Goal: Check status: Check status

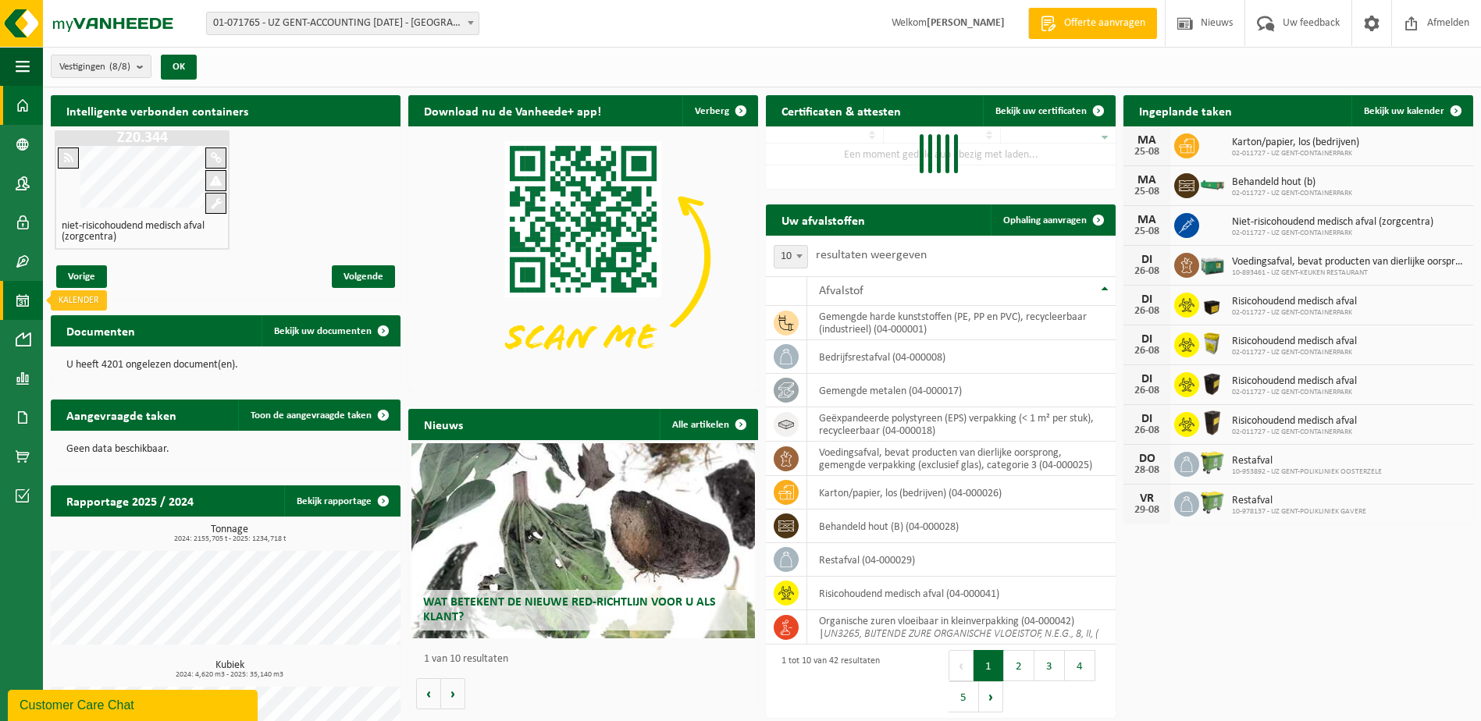
click at [23, 295] on span at bounding box center [23, 300] width 14 height 39
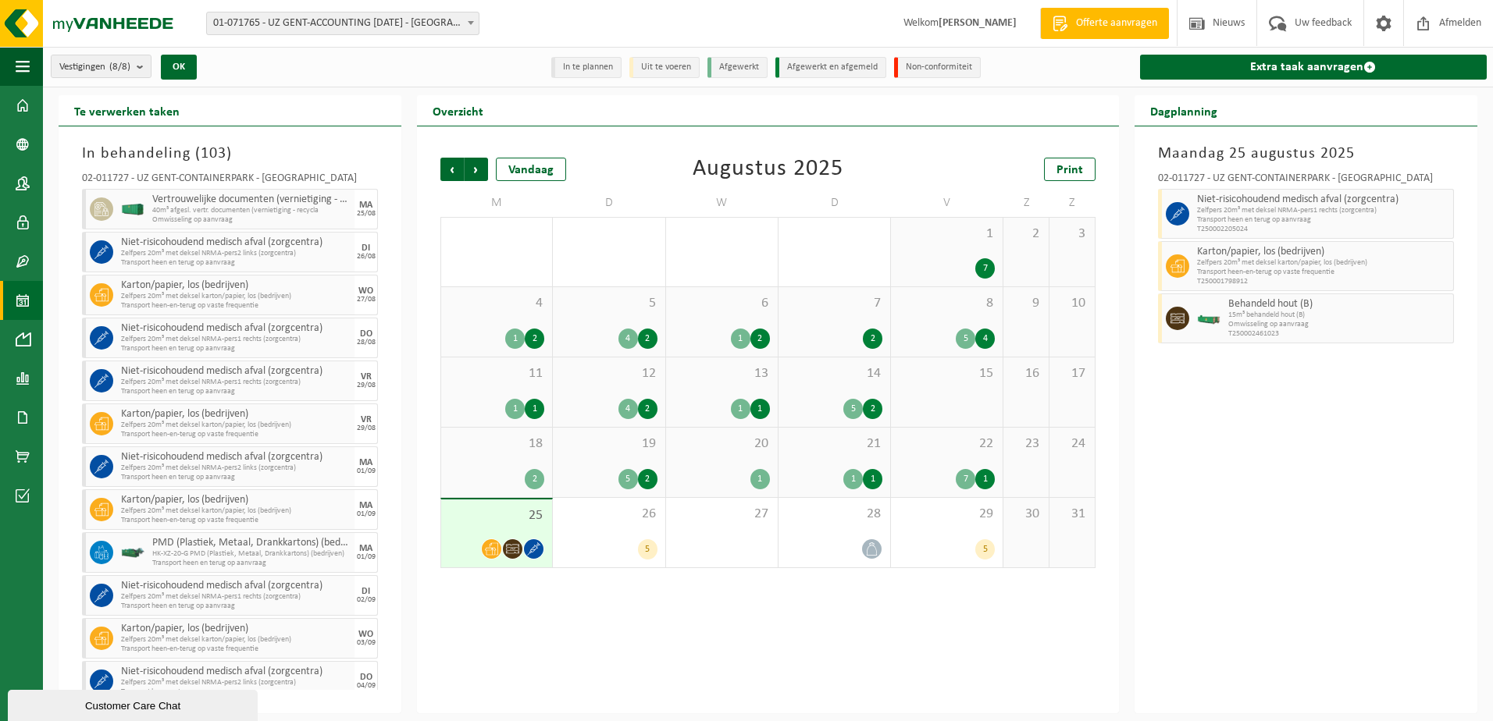
click at [841, 469] on div "1 1" at bounding box center [834, 479] width 96 height 20
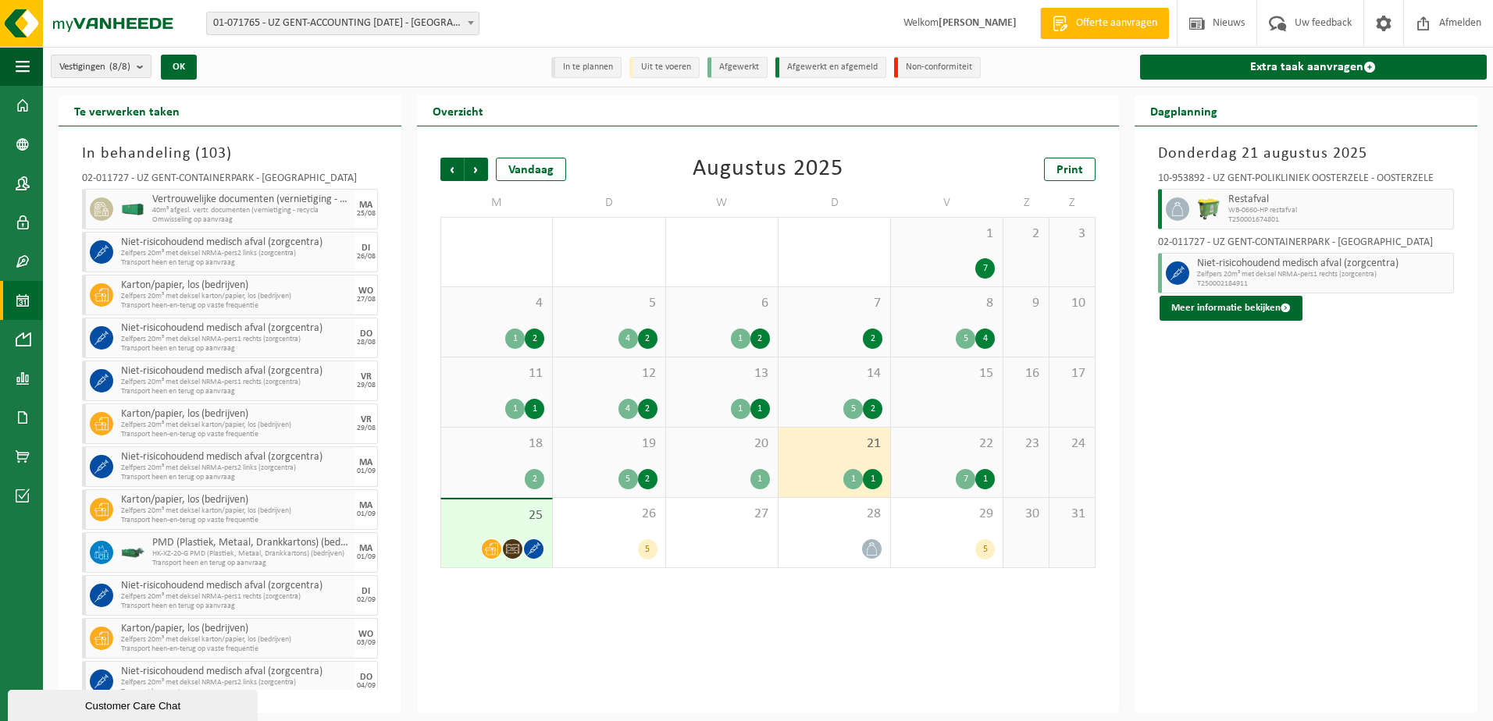
click at [724, 447] on span "20" at bounding box center [722, 444] width 96 height 17
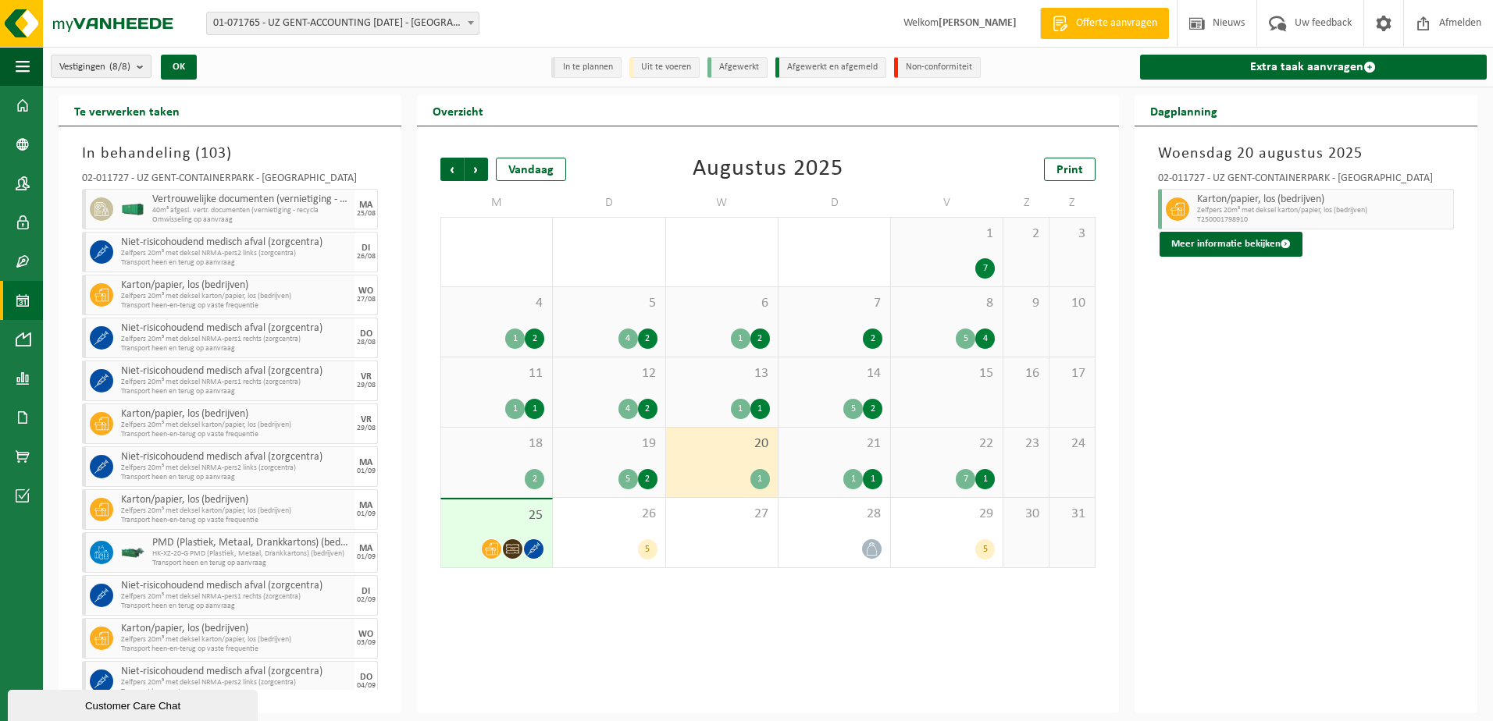
click at [816, 457] on div "21 1 1" at bounding box center [834, 462] width 112 height 69
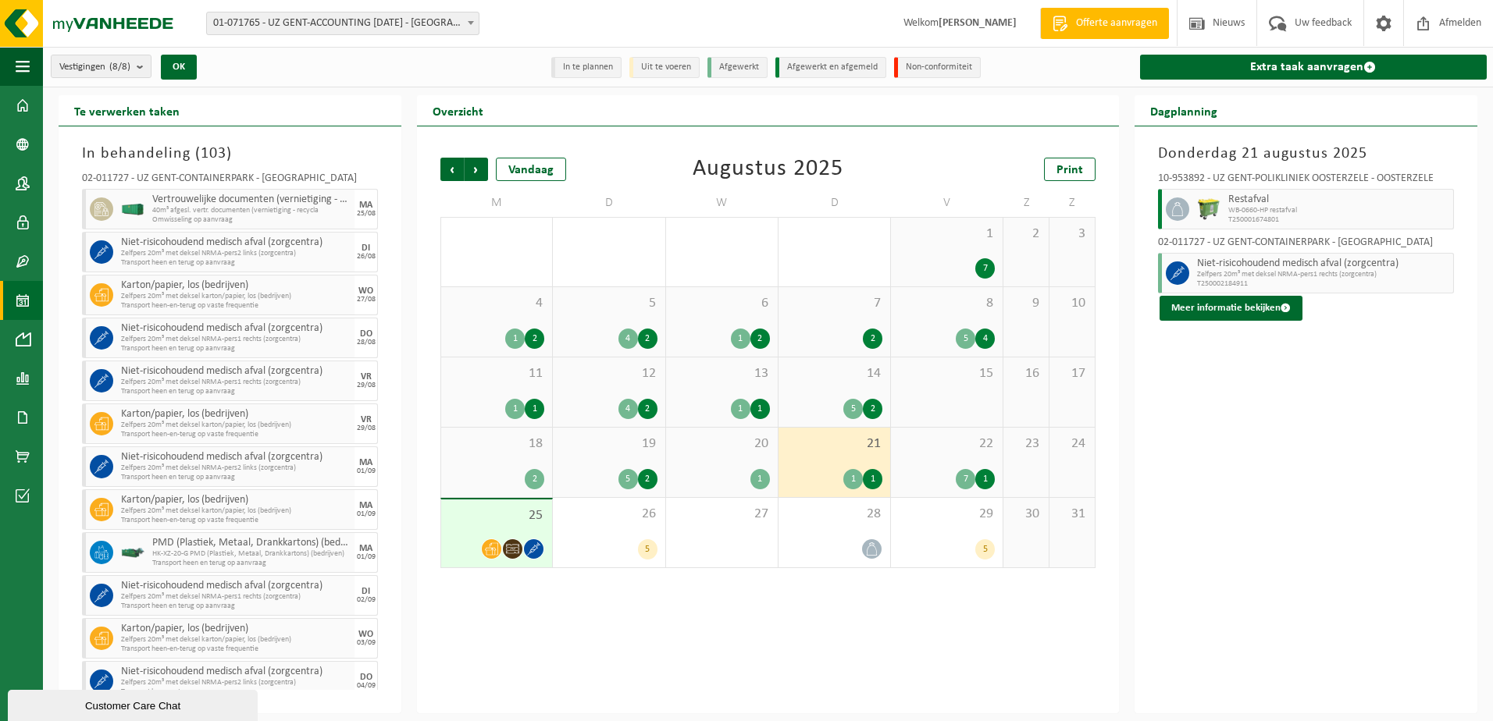
click at [921, 456] on div "22 7 1" at bounding box center [947, 462] width 112 height 69
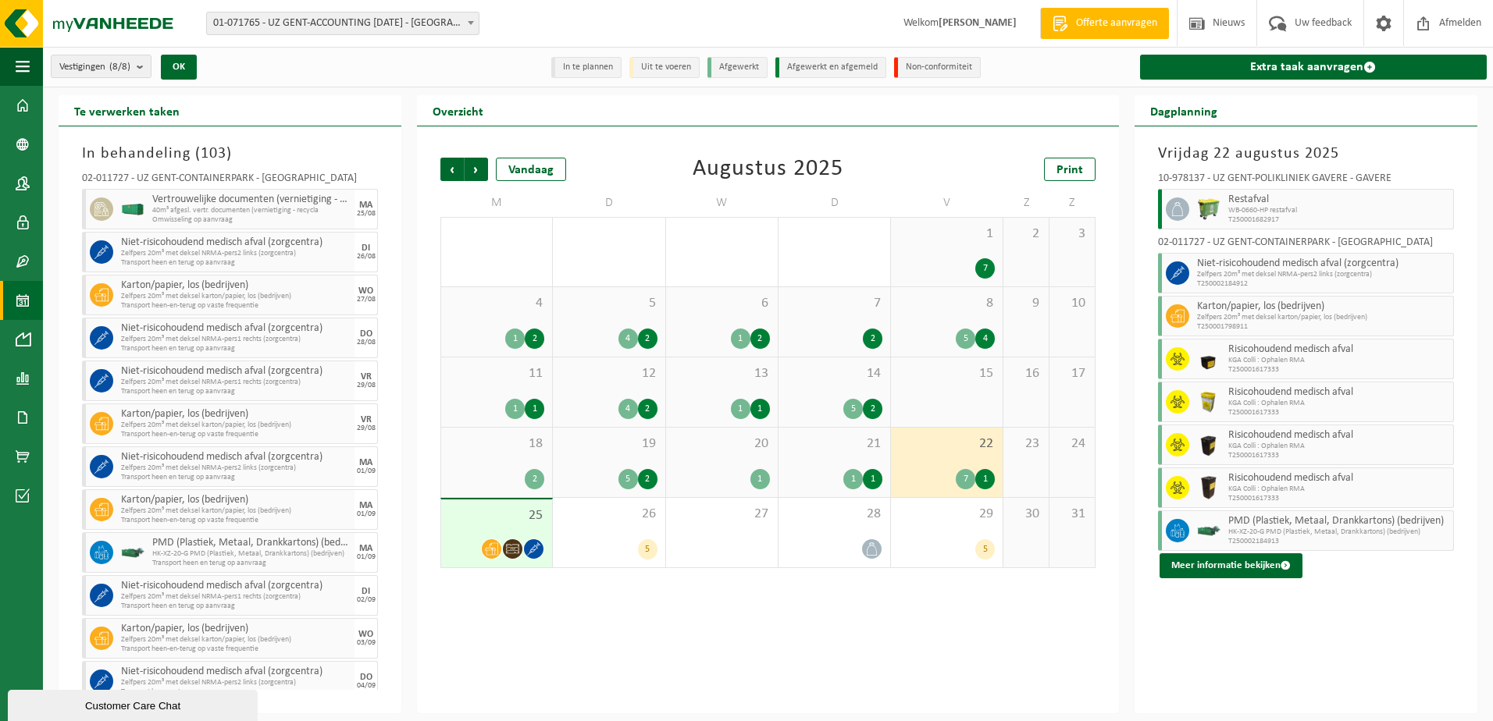
click at [498, 529] on div "25" at bounding box center [496, 534] width 111 height 68
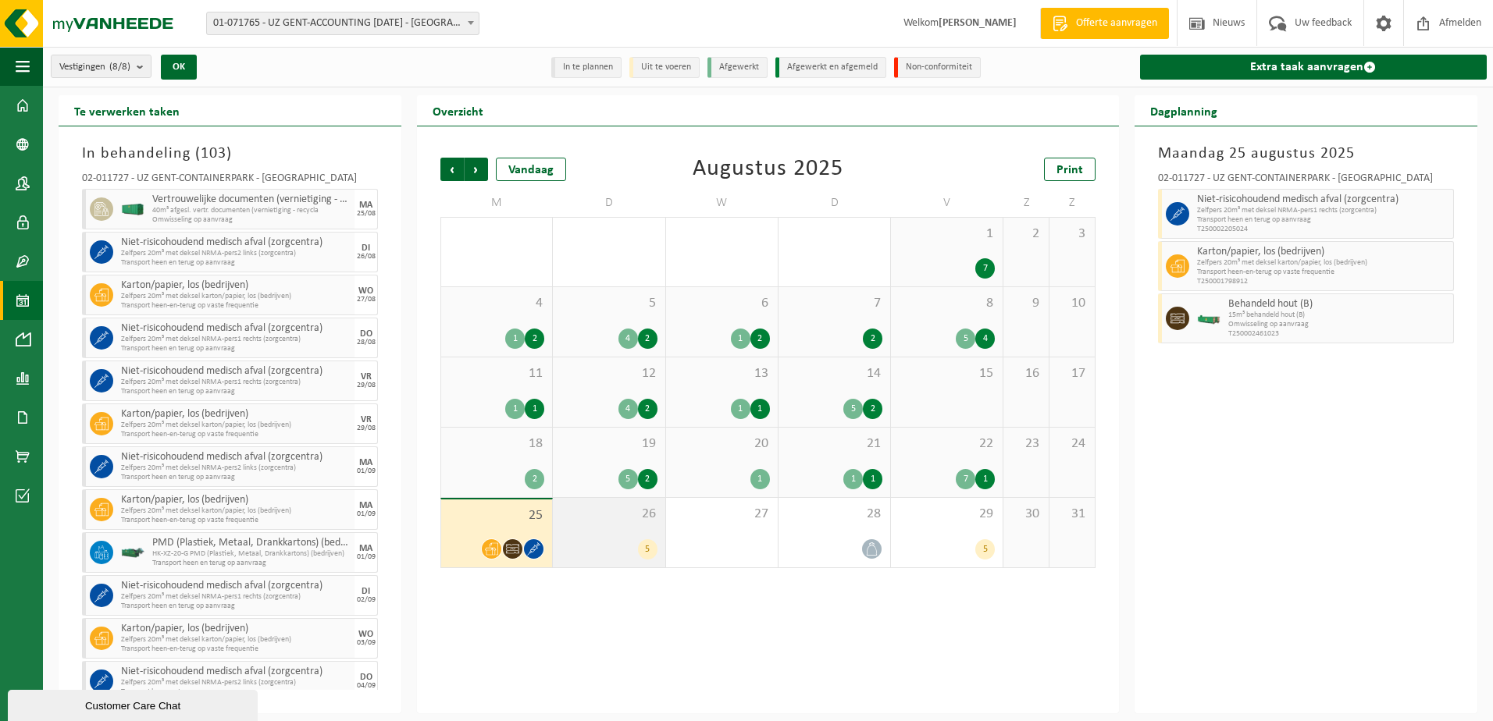
click at [607, 544] on div "5" at bounding box center [608, 549] width 96 height 20
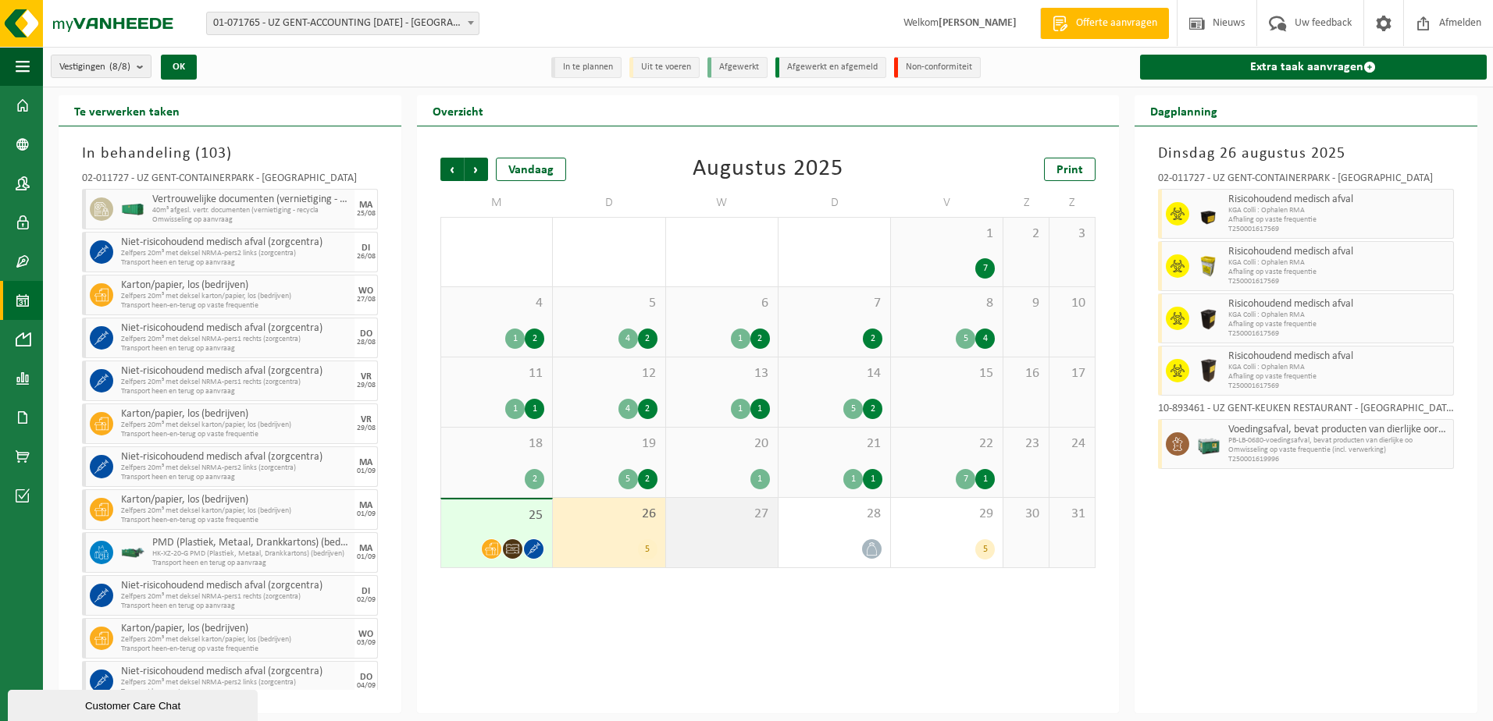
click at [691, 542] on div "27" at bounding box center [722, 532] width 112 height 69
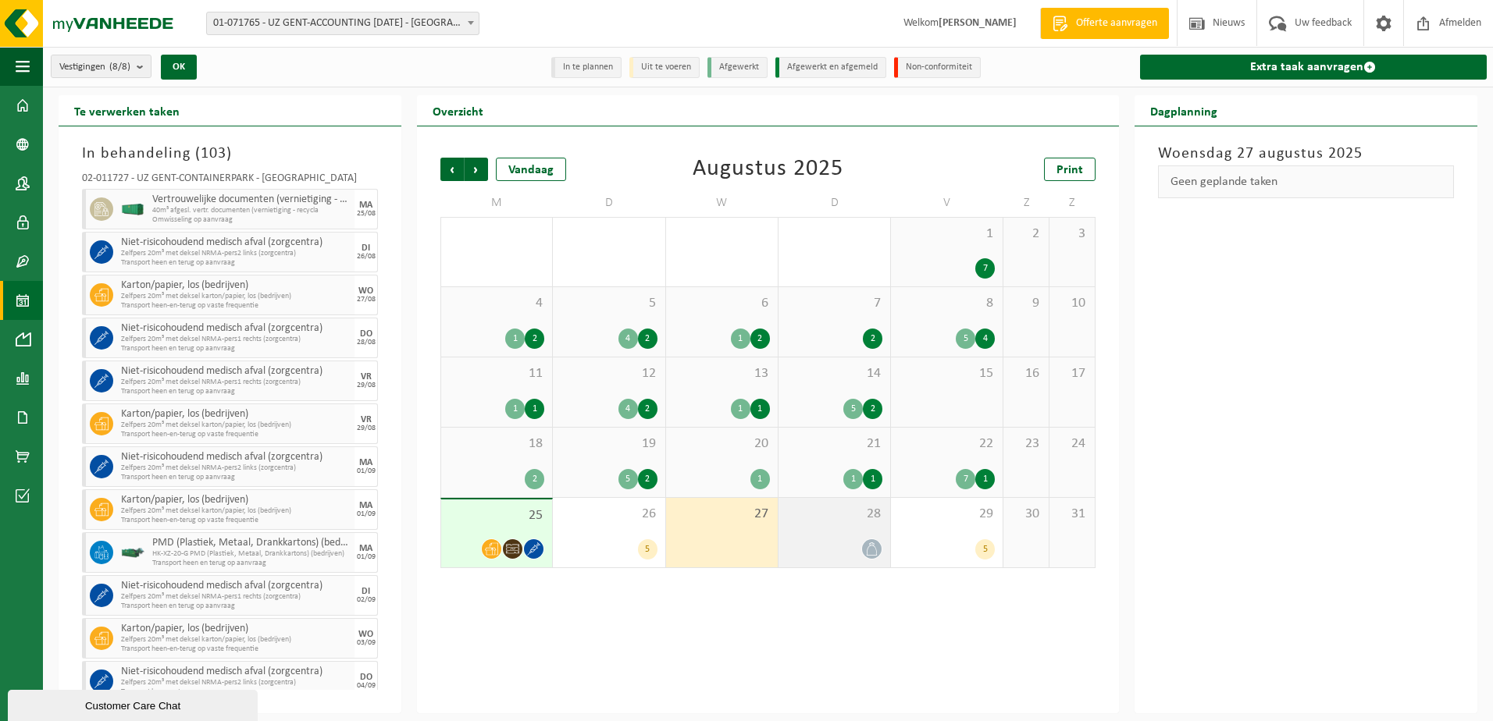
click at [809, 530] on div "28" at bounding box center [834, 532] width 112 height 69
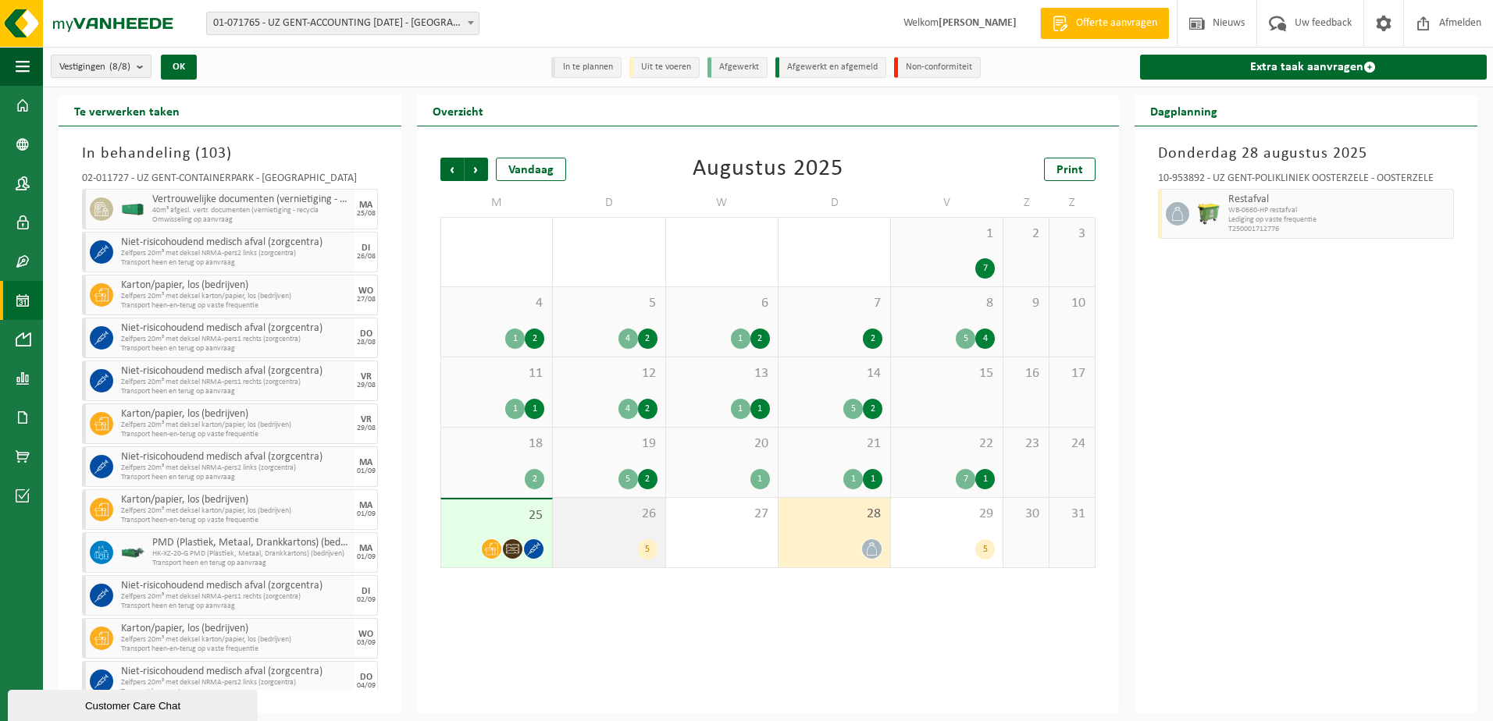
click at [595, 525] on div "26 5" at bounding box center [609, 532] width 112 height 69
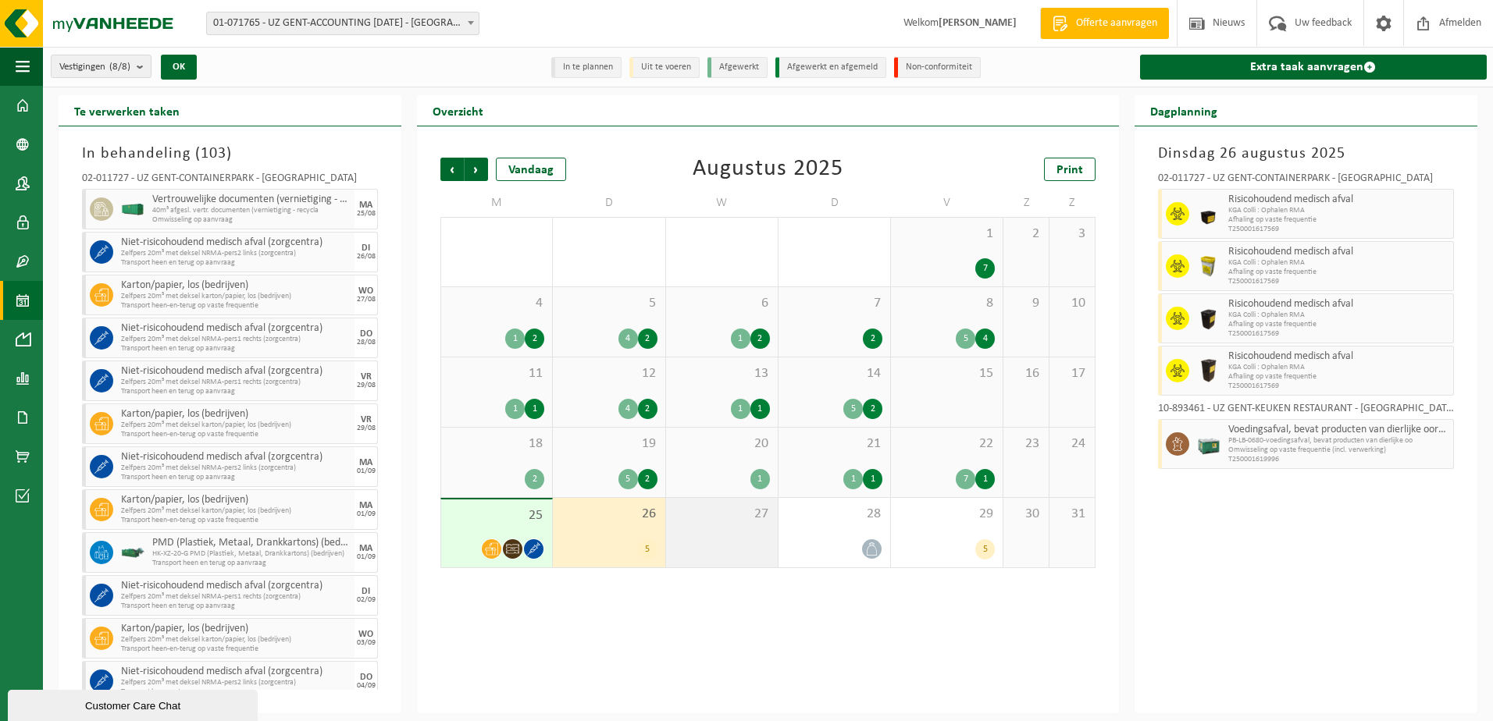
click at [704, 528] on div "27" at bounding box center [722, 532] width 112 height 69
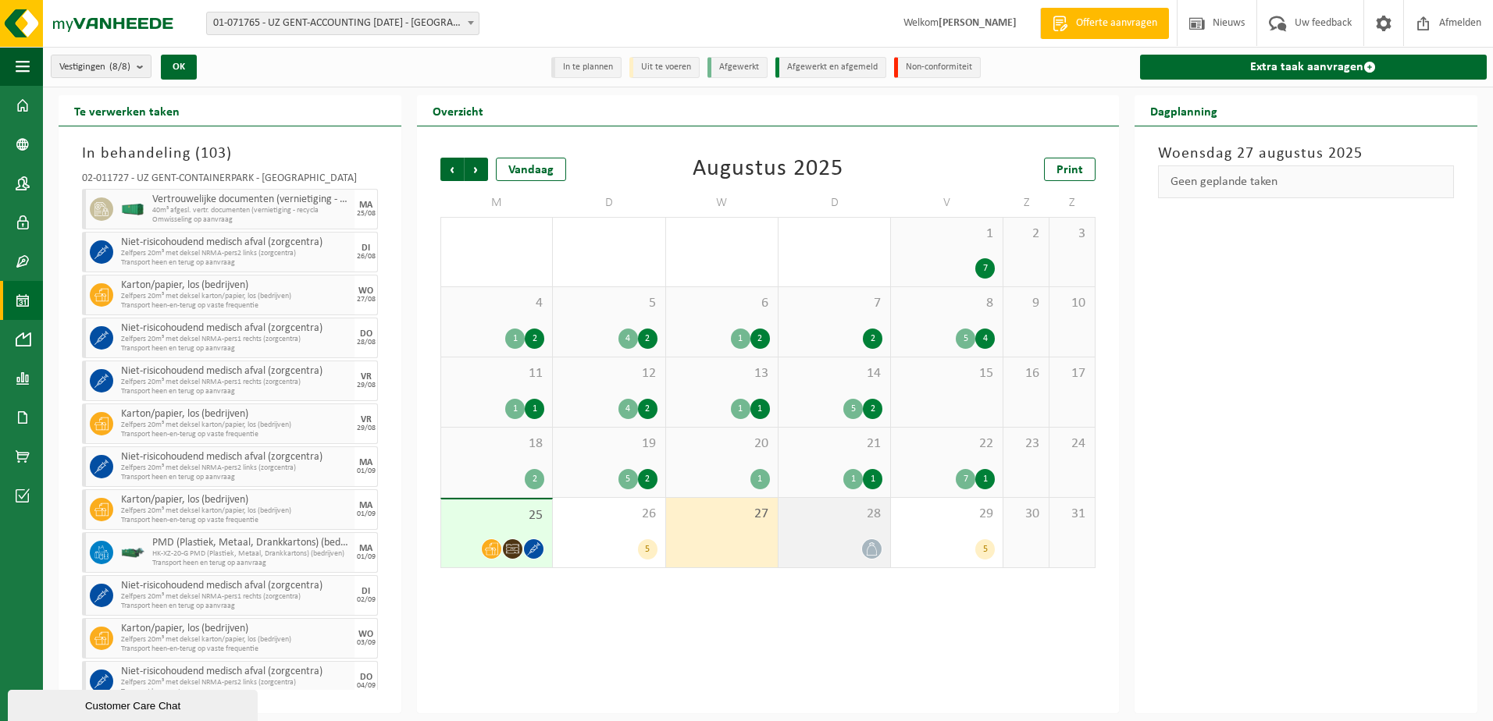
click at [843, 532] on div "28" at bounding box center [834, 532] width 112 height 69
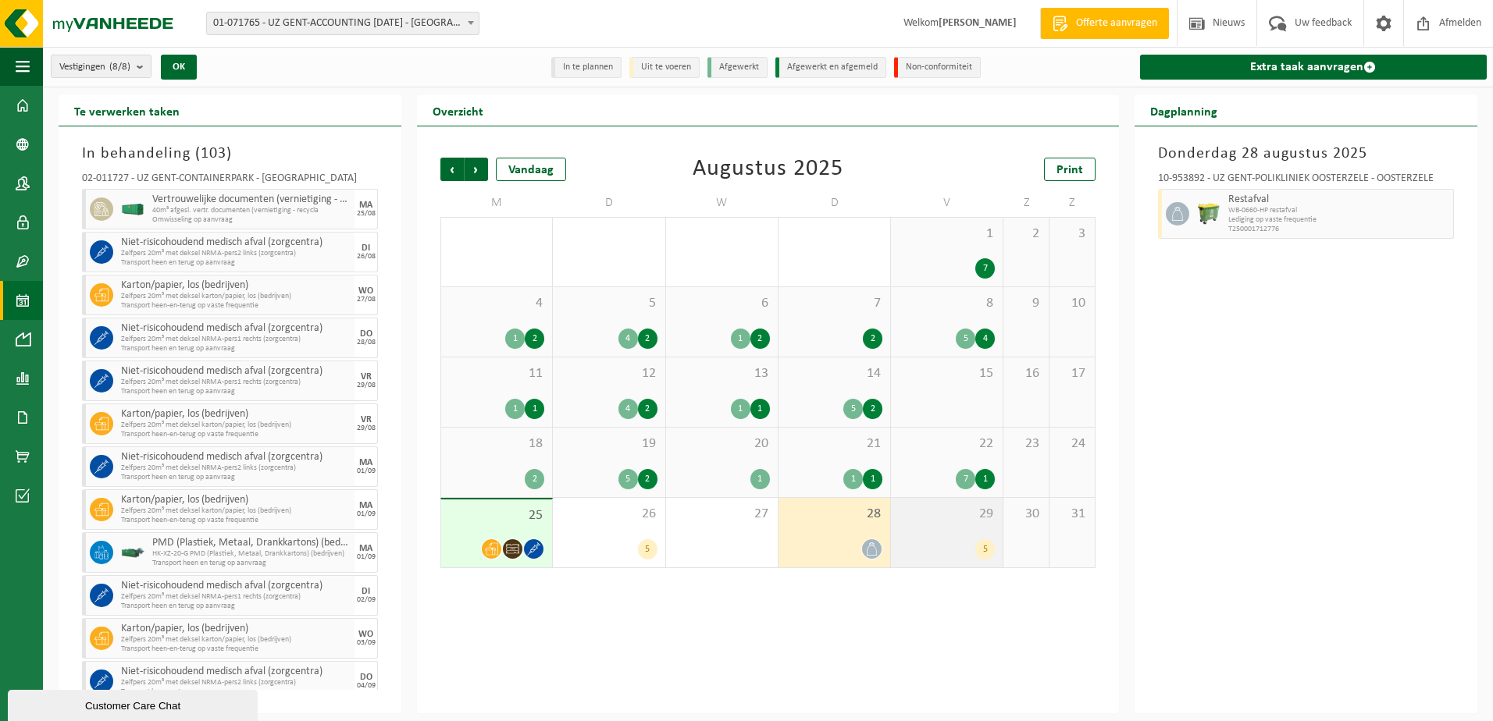
click at [941, 525] on div "29 5" at bounding box center [947, 532] width 112 height 69
